Goal: Navigation & Orientation: Find specific page/section

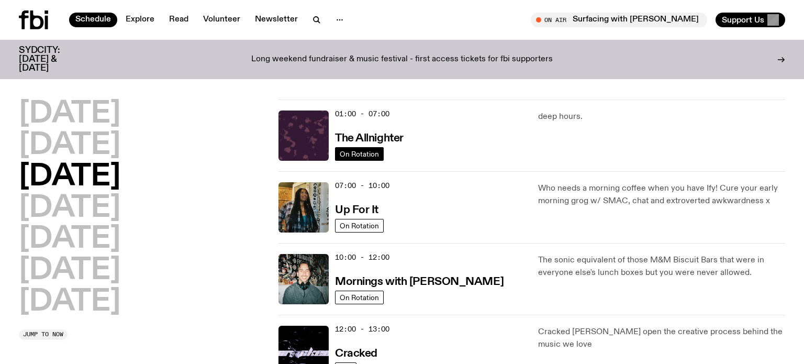
click at [352, 152] on span "On Rotation" at bounding box center [359, 154] width 39 height 8
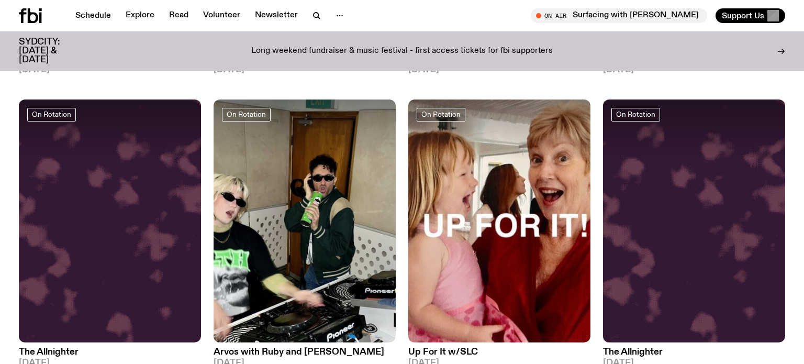
scroll to position [1326, 0]
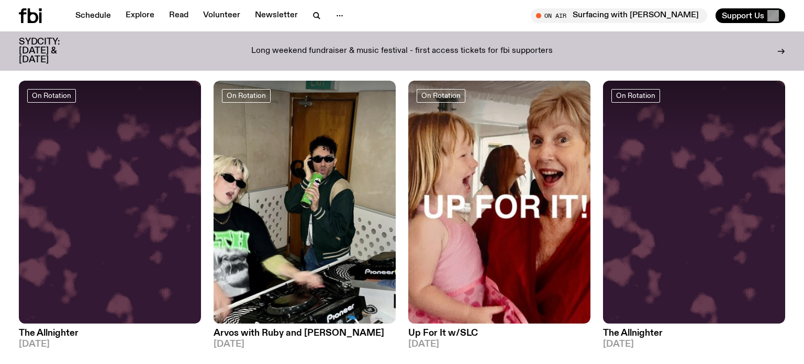
click at [352, 152] on img at bounding box center [305, 202] width 182 height 243
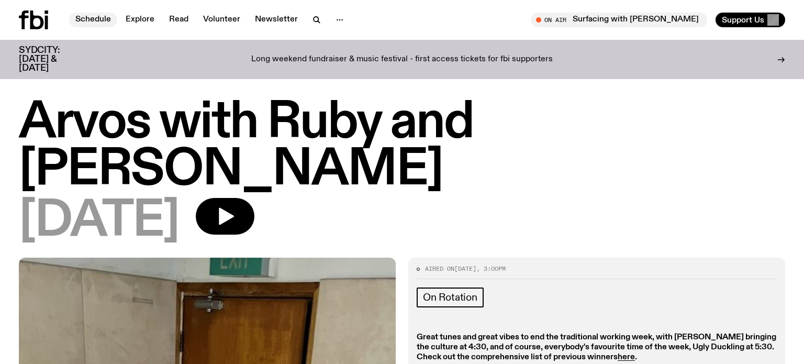
click at [86, 19] on link "Schedule" at bounding box center [93, 20] width 48 height 15
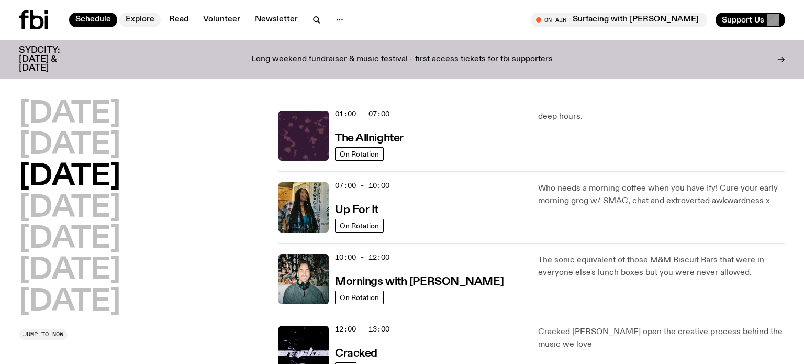
click at [137, 17] on link "Explore" at bounding box center [139, 20] width 41 height 15
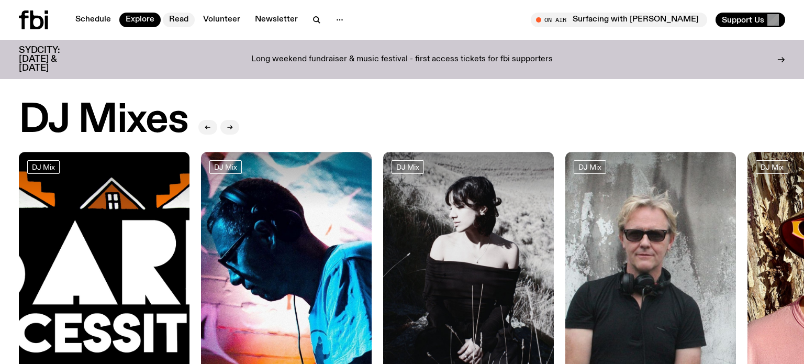
click at [182, 22] on link "Read" at bounding box center [179, 20] width 32 height 15
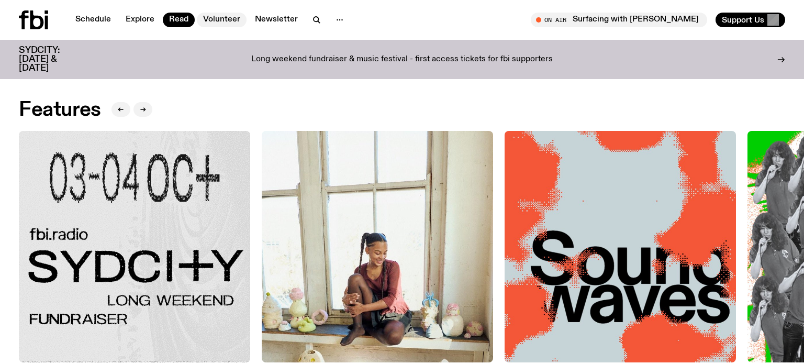
click at [216, 23] on link "Volunteer" at bounding box center [222, 20] width 50 height 15
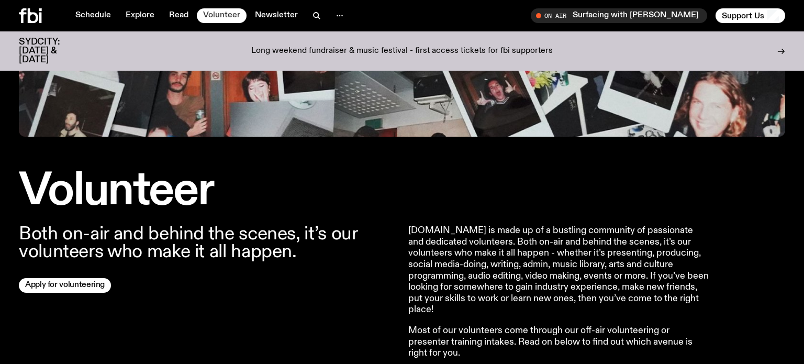
scroll to position [207, 0]
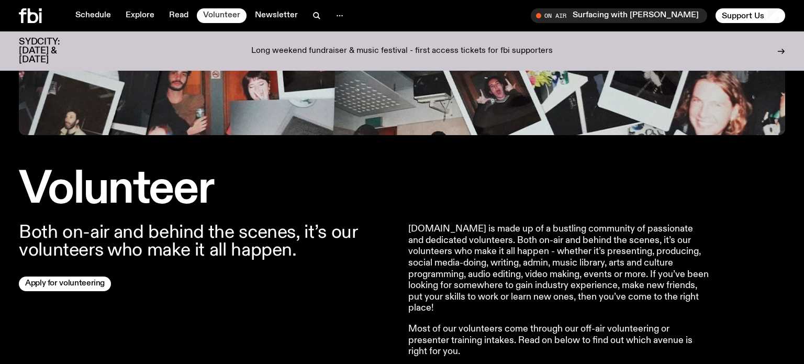
click at [216, 23] on link "Volunteer" at bounding box center [222, 15] width 50 height 15
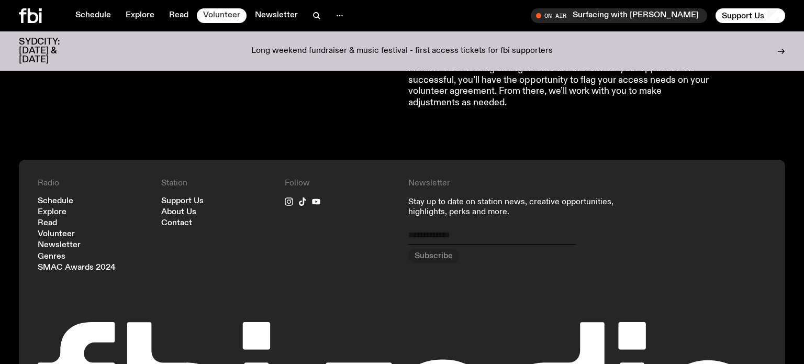
scroll to position [998, 0]
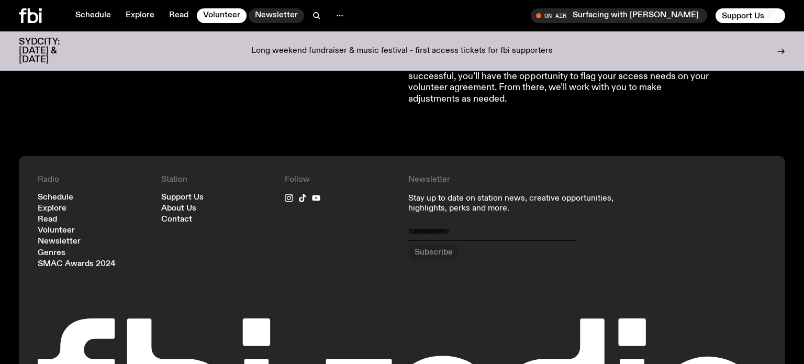
click at [289, 14] on link "Newsletter" at bounding box center [277, 15] width 56 height 15
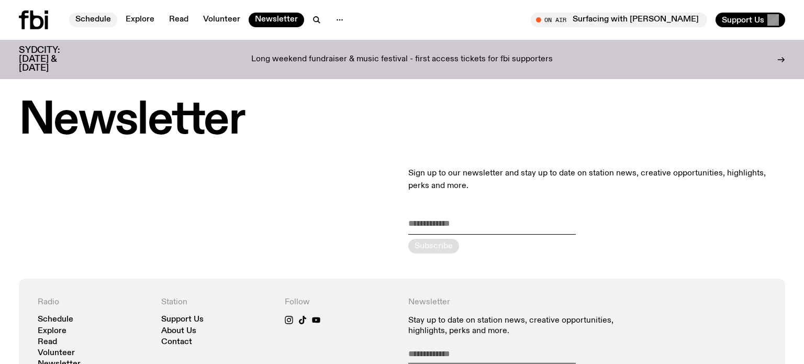
click at [101, 19] on link "Schedule" at bounding box center [93, 20] width 48 height 15
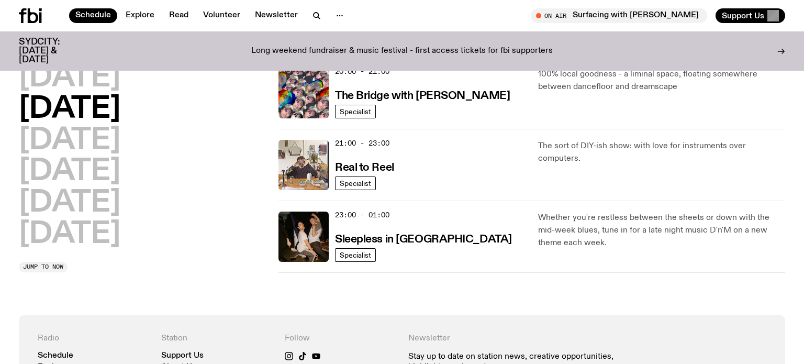
scroll to position [536, 0]
click at [362, 235] on h3 "Sleepless in [GEOGRAPHIC_DATA]" at bounding box center [423, 239] width 177 height 11
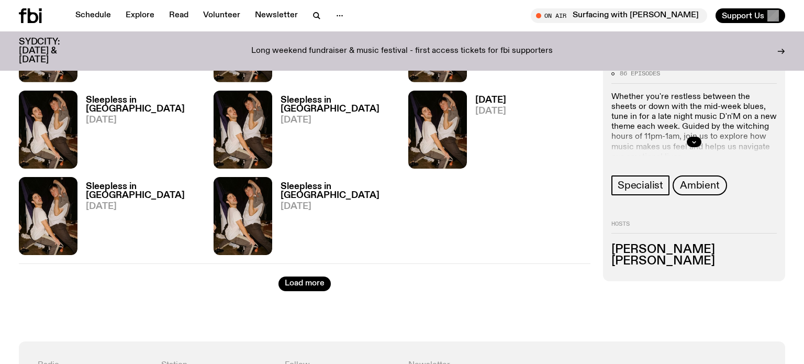
scroll to position [1368, 0]
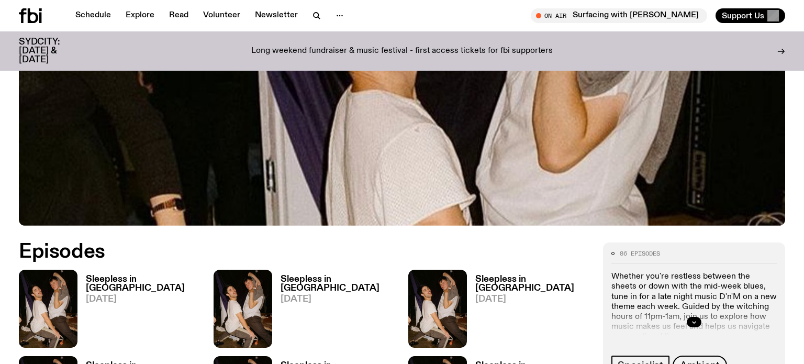
scroll to position [402, 0]
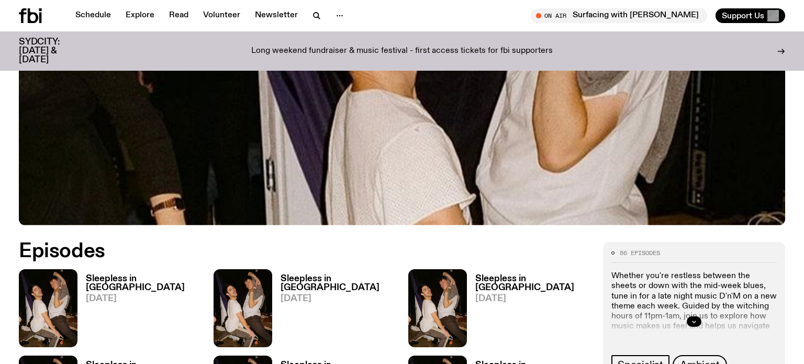
click at [95, 274] on h3 "Sleepless in [GEOGRAPHIC_DATA]" at bounding box center [143, 283] width 115 height 18
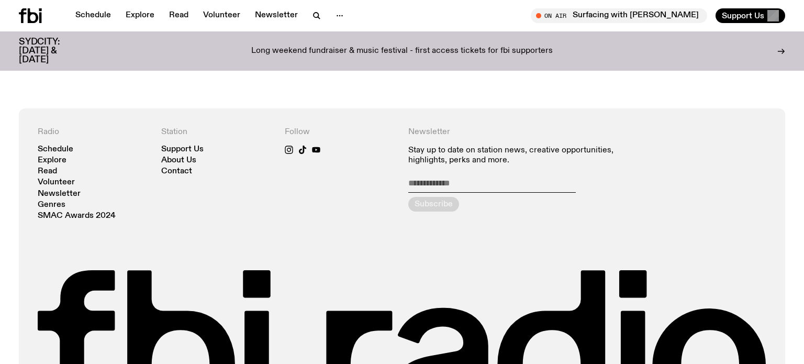
scroll to position [773, 0]
